Goal: Information Seeking & Learning: Find specific page/section

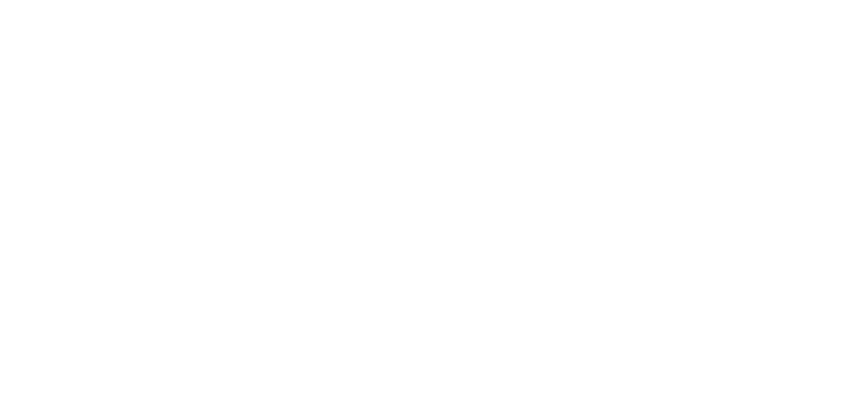
select select "[MEDICAL_DATA]"
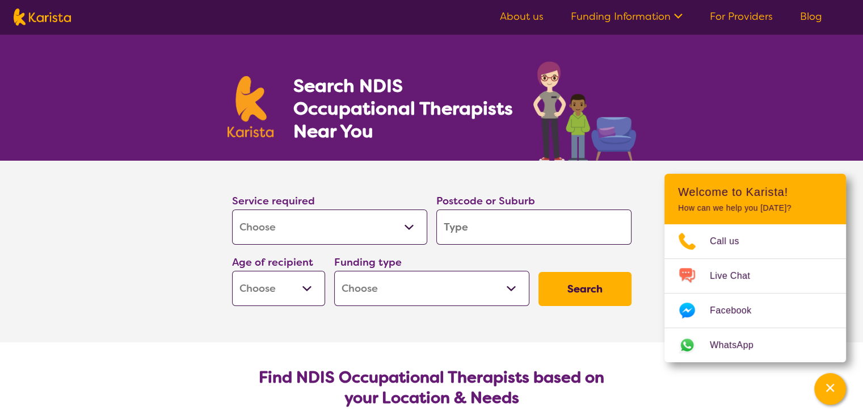
click at [625, 335] on section "Service required Allied Health Assistant Assessment ([MEDICAL_DATA] or [MEDICAL…" at bounding box center [432, 252] width 454 height 182
click at [449, 224] on input "search" at bounding box center [533, 226] width 195 height 35
type input "4703"
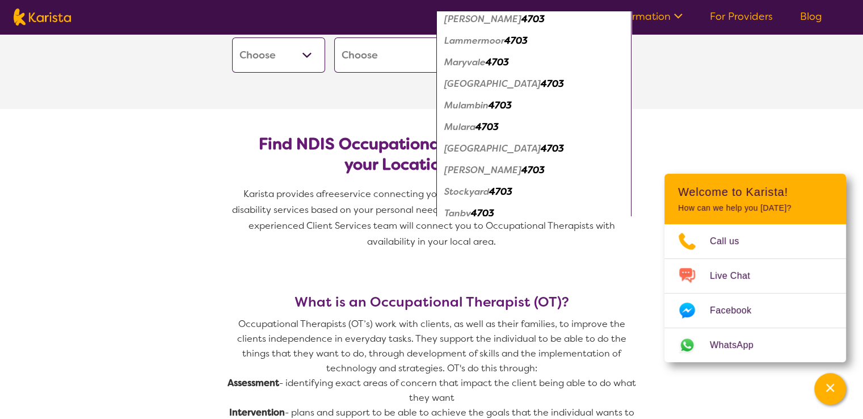
scroll to position [448, 0]
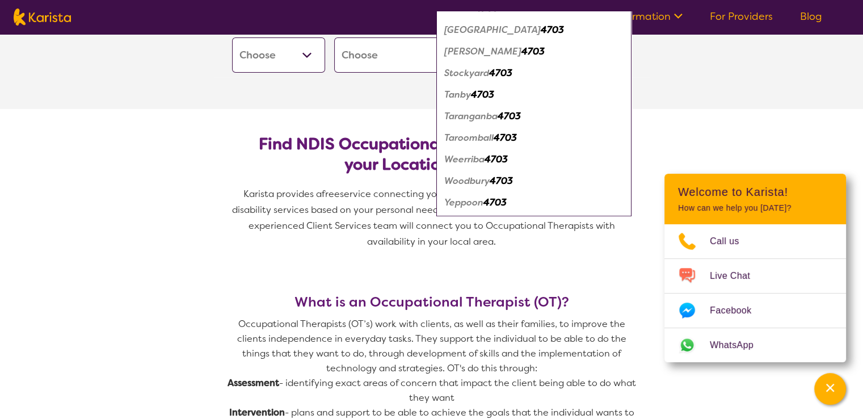
click at [510, 205] on div "Yeppoon 4703" at bounding box center [534, 203] width 184 height 22
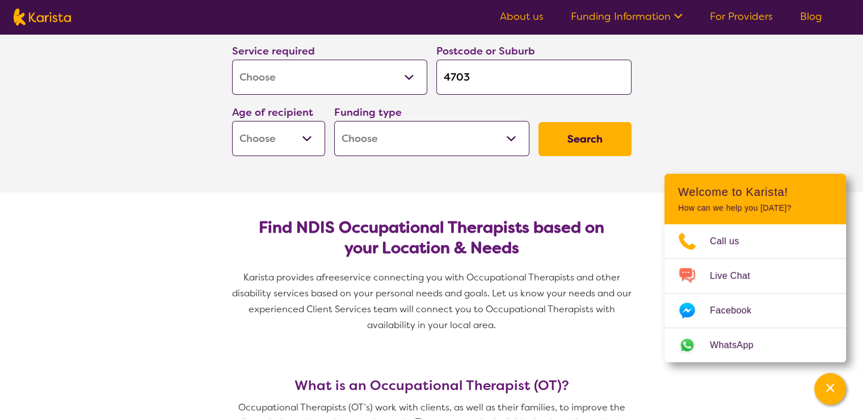
scroll to position [146, 0]
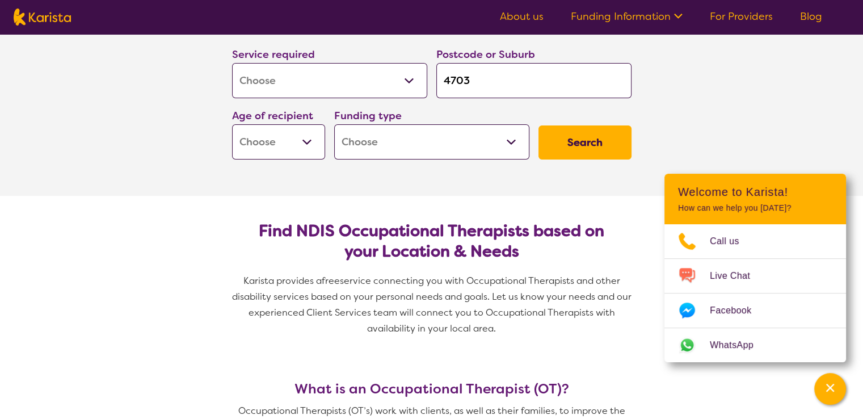
click at [309, 140] on select "Early Childhood - 0 to 9 Child - 10 to 11 Adolescent - 12 to 17 Adult - 18 to 6…" at bounding box center [278, 141] width 93 height 35
select select "AG"
click at [232, 124] on select "Early Childhood - 0 to 9 Child - 10 to 11 Adolescent - 12 to 17 Adult - 18 to 6…" at bounding box center [278, 141] width 93 height 35
select select "AG"
click at [512, 140] on select "Home Care Package (HCP) National Disability Insurance Scheme (NDIS) I don't know" at bounding box center [431, 141] width 195 height 35
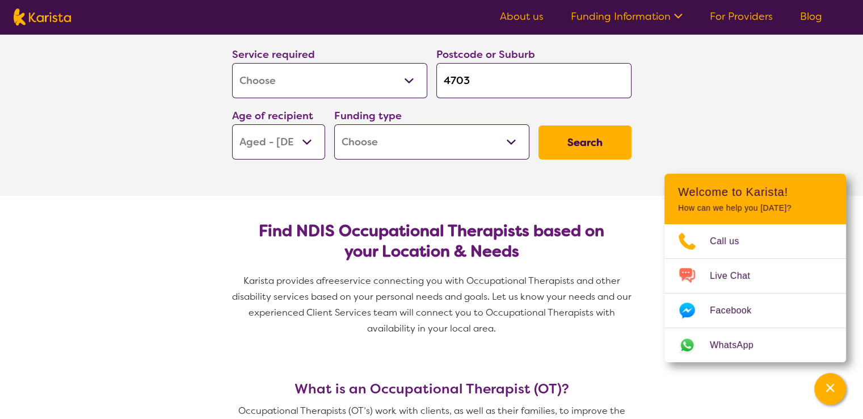
click at [622, 166] on section "Service required Allied Health Assistant Assessment ([MEDICAL_DATA] or [MEDICAL…" at bounding box center [432, 105] width 454 height 182
click at [605, 139] on button "Search" at bounding box center [584, 142] width 93 height 34
click at [588, 150] on button "Search" at bounding box center [584, 142] width 93 height 34
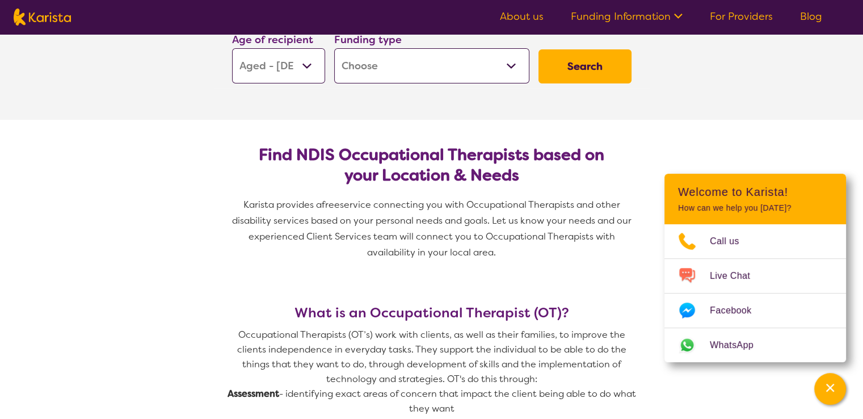
scroll to position [0, 0]
